Goal: Find specific page/section: Find specific page/section

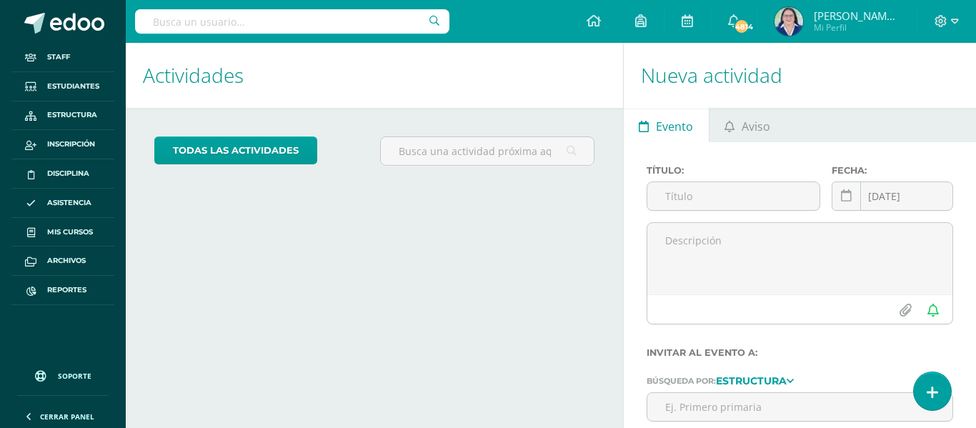
click at [241, 21] on input "text" at bounding box center [292, 21] width 314 height 24
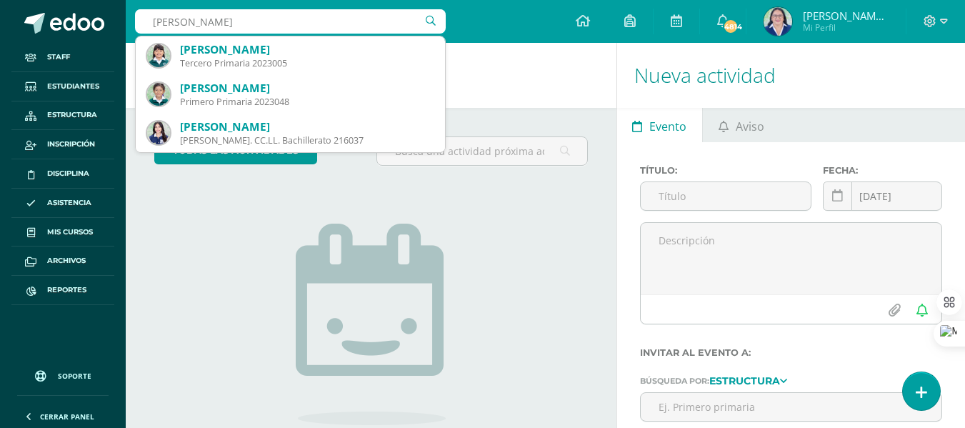
type input "[PERSON_NAME]"
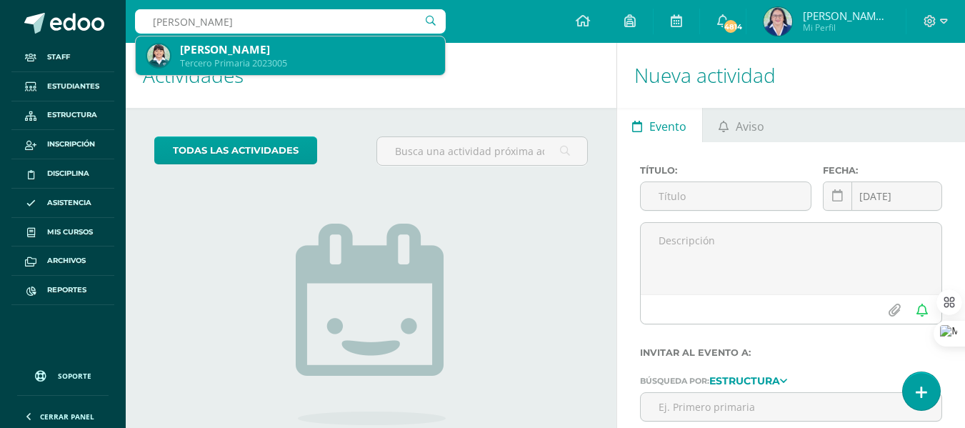
click at [273, 53] on div "Emma Sofía Ajín Villacinda" at bounding box center [307, 49] width 254 height 15
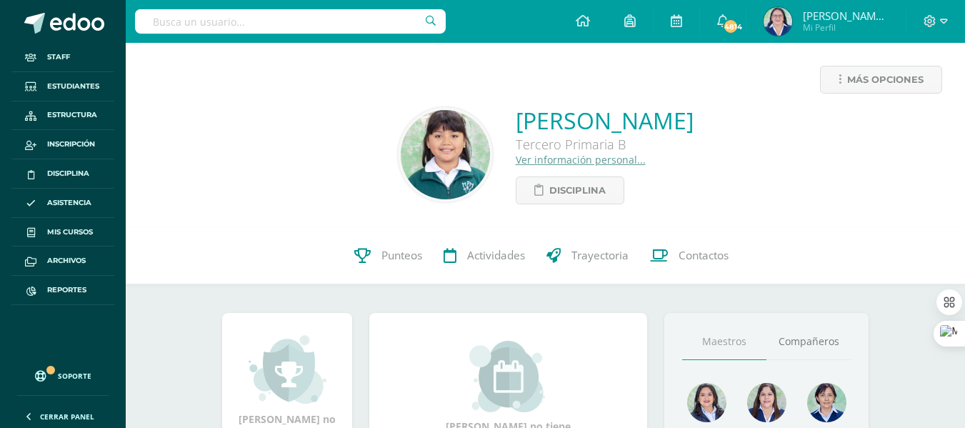
click at [227, 16] on input "text" at bounding box center [290, 21] width 311 height 24
type input "apopa"
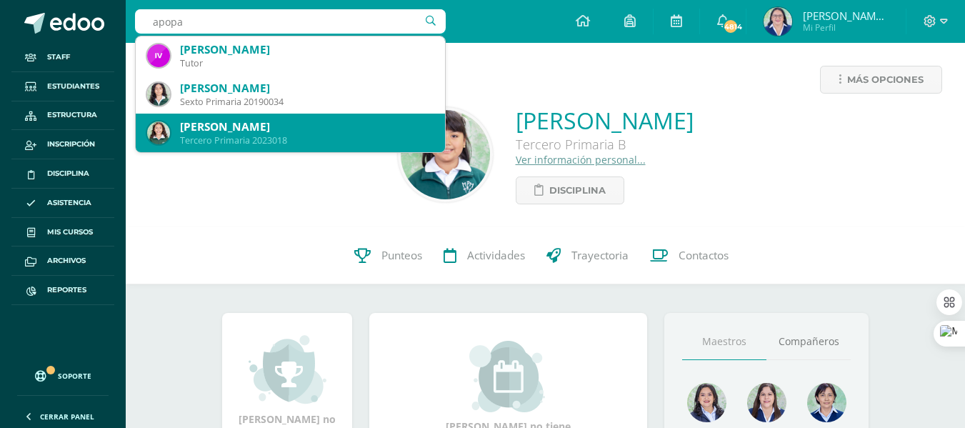
click at [277, 131] on div "[PERSON_NAME]" at bounding box center [307, 126] width 254 height 15
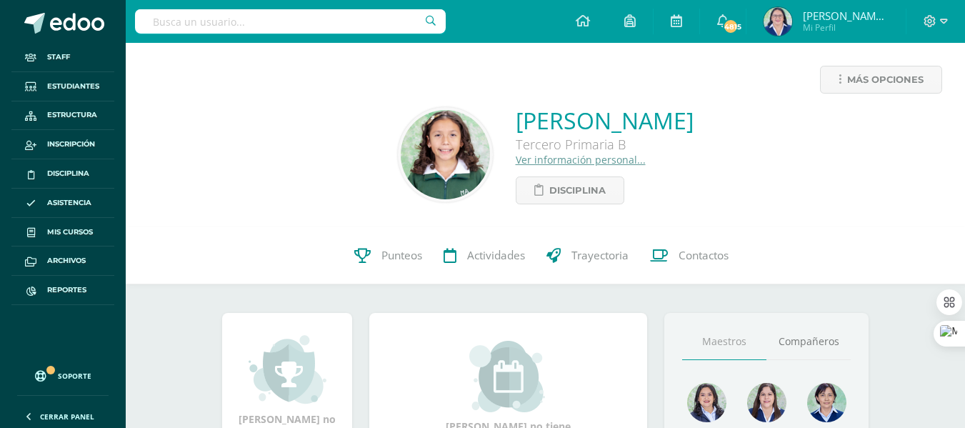
click at [272, 28] on input "text" at bounding box center [290, 21] width 311 height 24
type input "fatima donis"
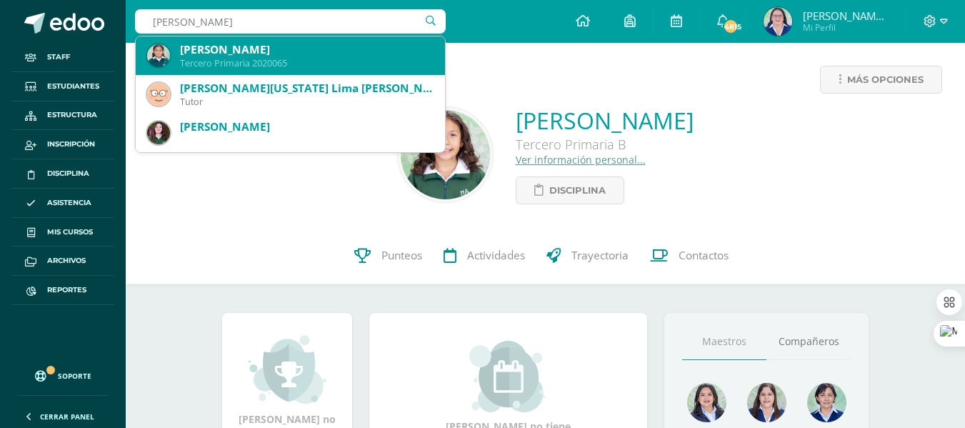
click at [279, 59] on div "Tercero Primaria 2020065" at bounding box center [307, 63] width 254 height 12
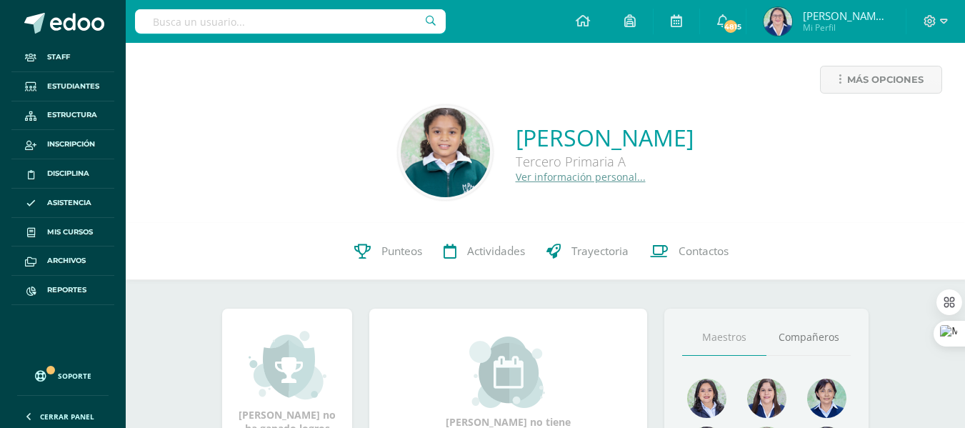
click at [291, 29] on input "text" at bounding box center [290, 21] width 311 height 24
type input "mariana chuluc"
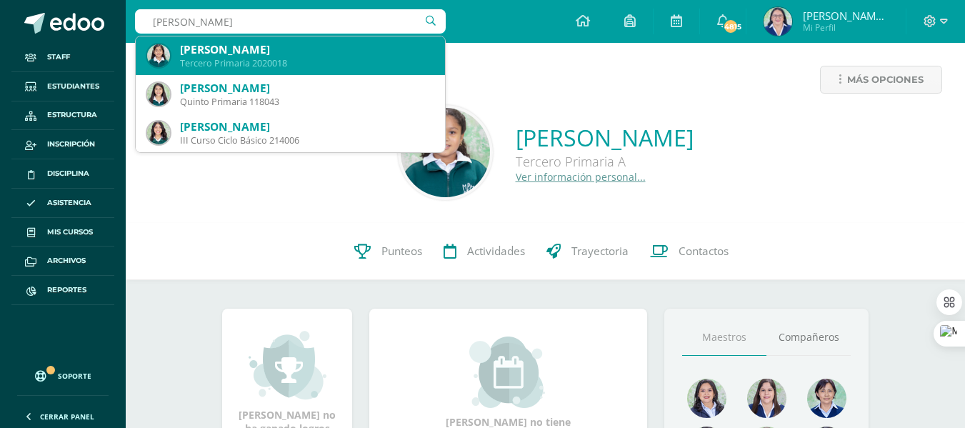
click at [280, 51] on div "[PERSON_NAME]" at bounding box center [307, 49] width 254 height 15
